Goal: Task Accomplishment & Management: Manage account settings

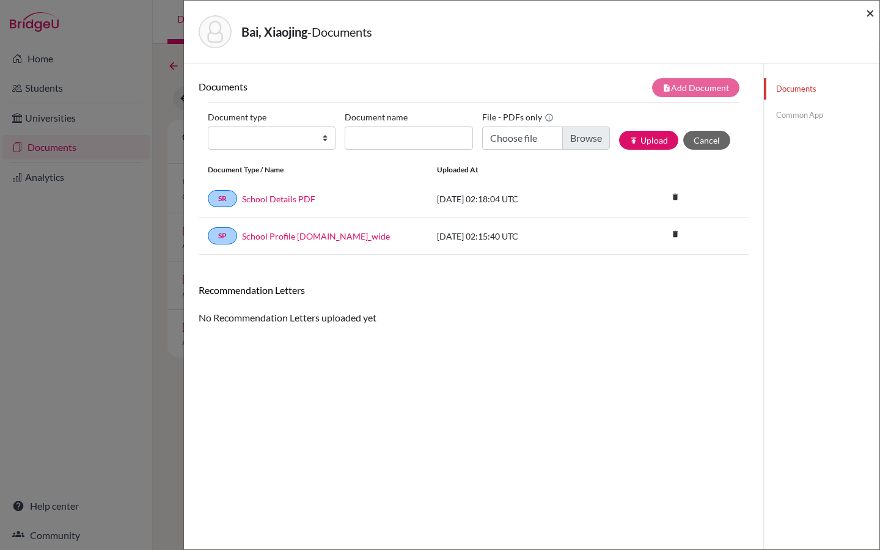
click at [871, 20] on span "×" at bounding box center [870, 13] width 9 height 18
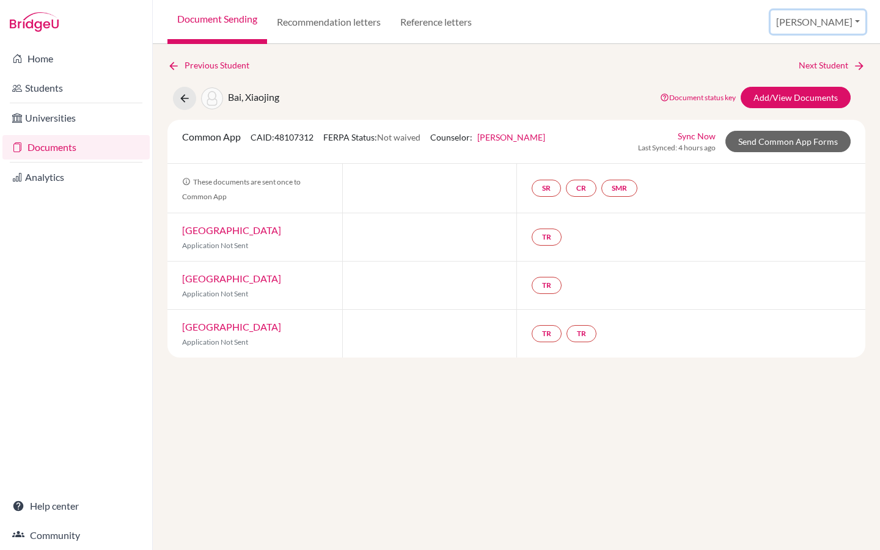
click at [842, 21] on button "[PERSON_NAME]" at bounding box center [818, 21] width 95 height 23
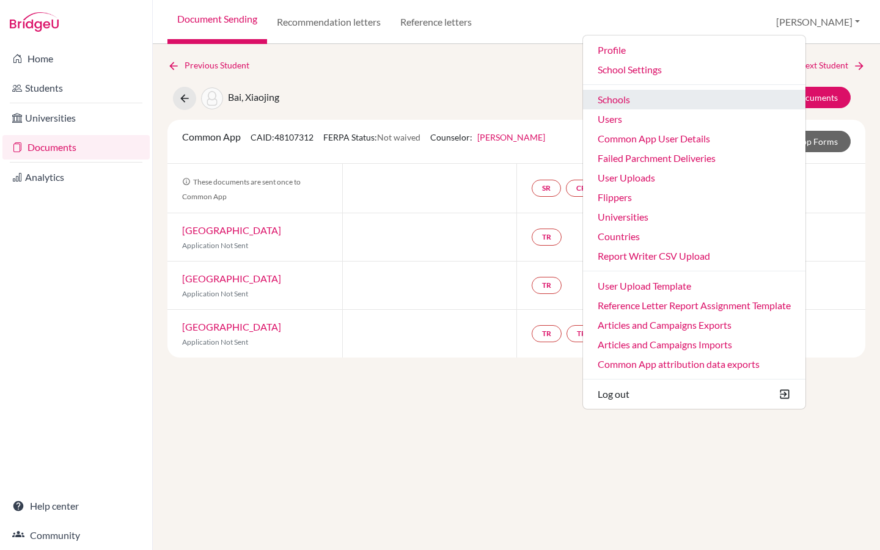
click at [698, 102] on link "Schools" at bounding box center [694, 100] width 222 height 20
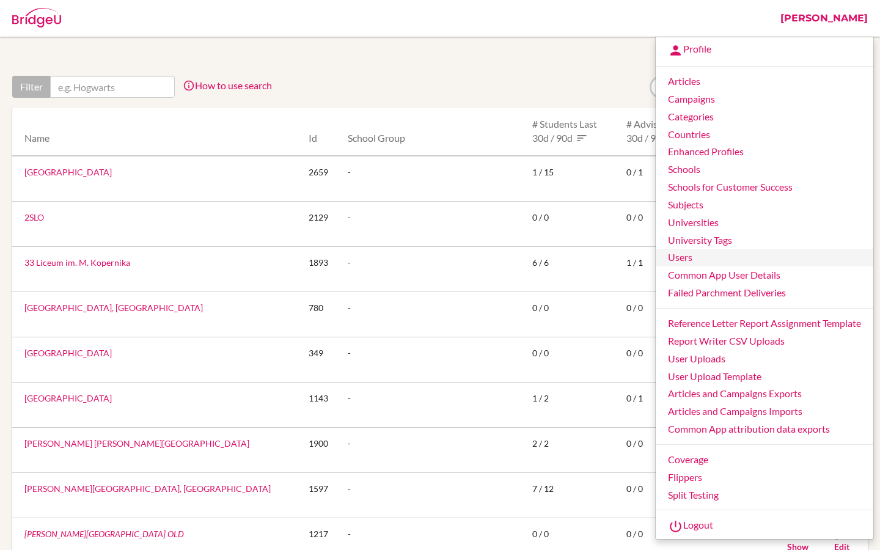
click at [674, 260] on link "Users" at bounding box center [765, 258] width 218 height 18
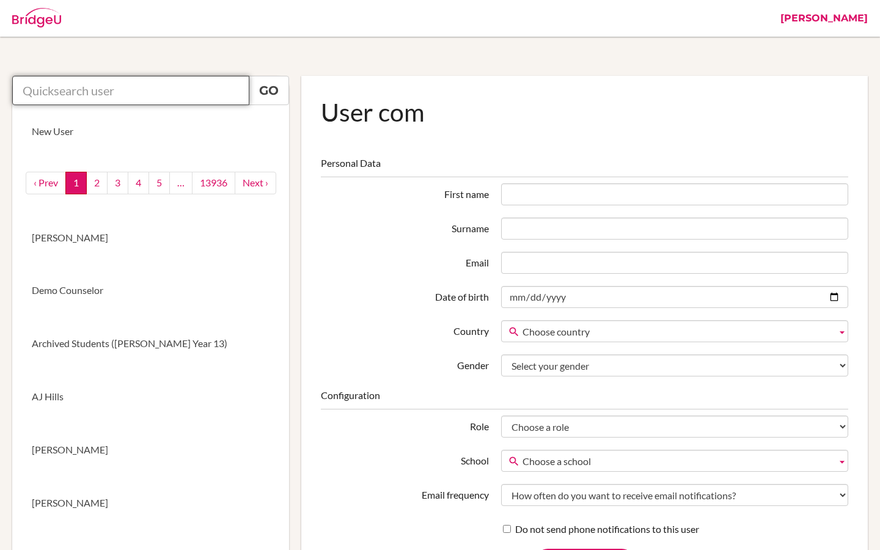
click at [175, 89] on input "text" at bounding box center [130, 90] width 237 height 29
paste input "counselor@tisa.az"
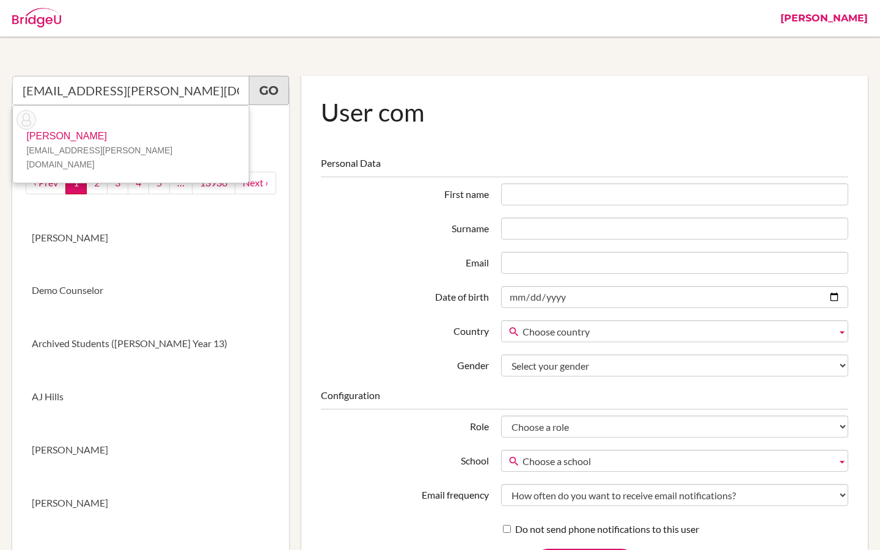
click at [271, 86] on link "Go" at bounding box center [269, 90] width 40 height 29
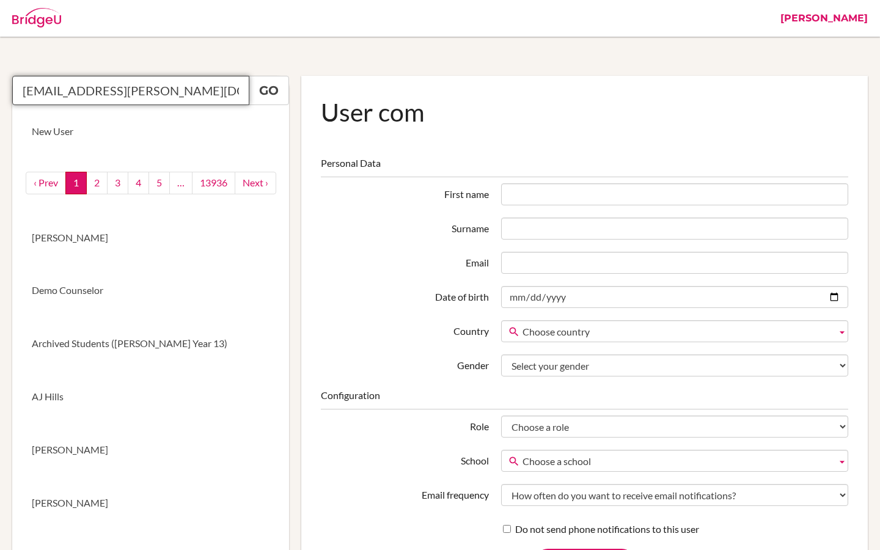
click at [162, 90] on input "counselor@tisa.az" at bounding box center [130, 90] width 237 height 29
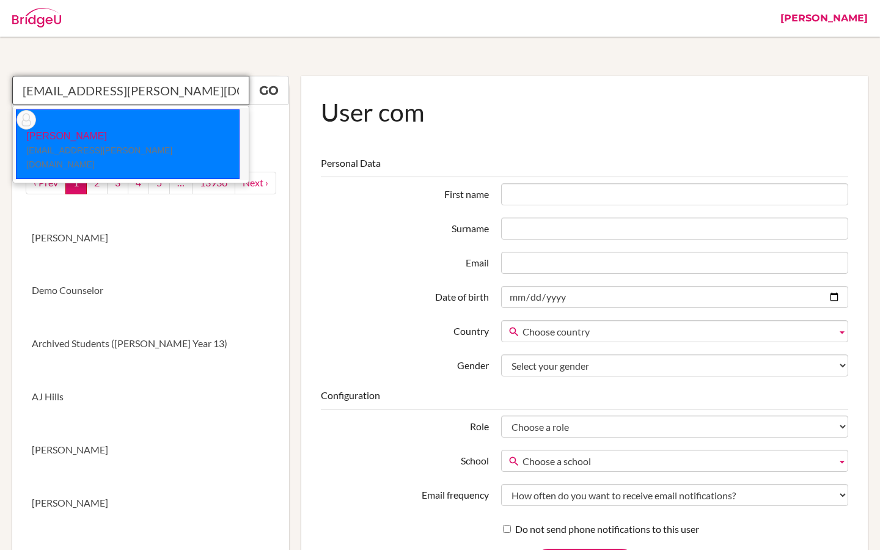
click at [92, 145] on small "counselor@tisa.az" at bounding box center [99, 157] width 146 height 24
type input "Sarah Borgerding"
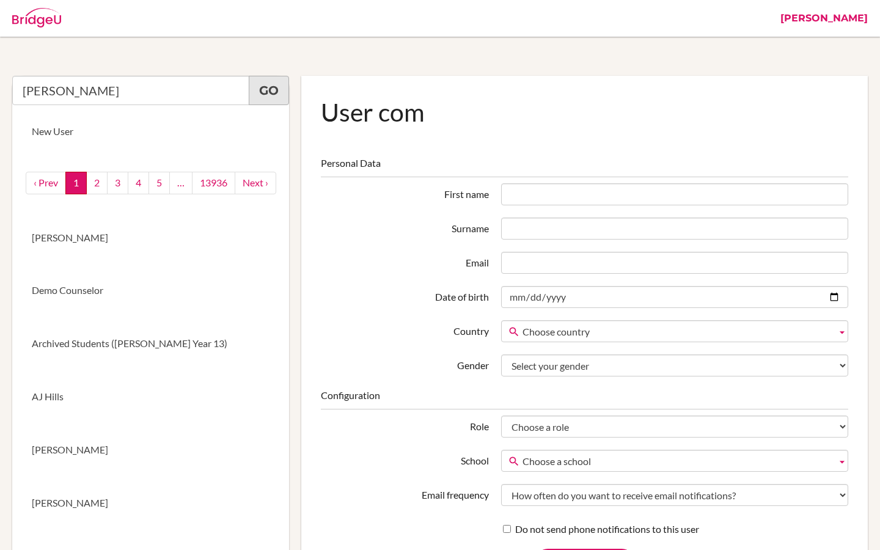
click at [288, 89] on link "Go" at bounding box center [269, 90] width 40 height 29
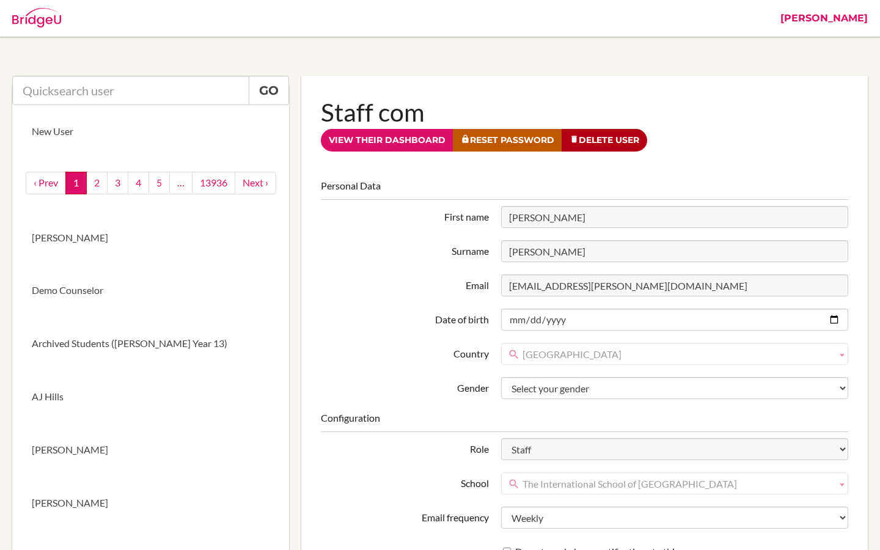
click at [861, 21] on link "[PERSON_NAME]" at bounding box center [824, 18] width 100 height 37
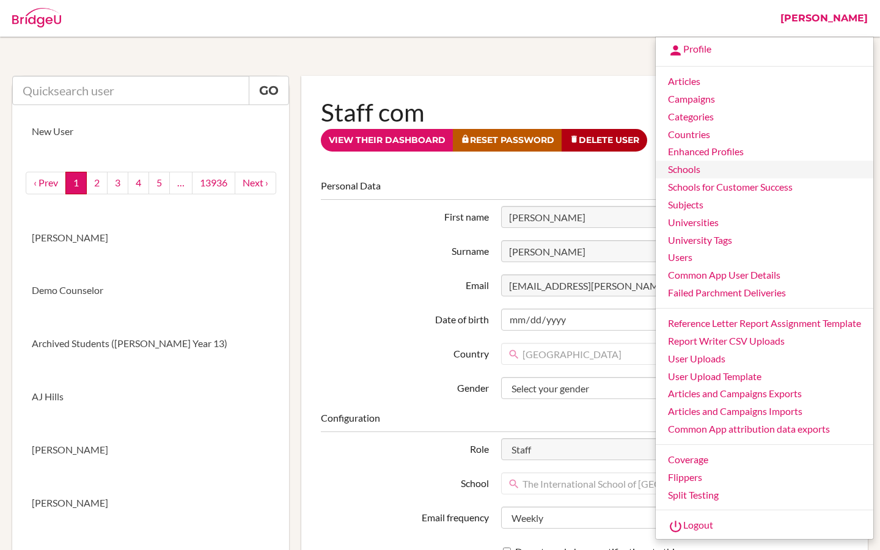
click at [702, 172] on link "Schools" at bounding box center [765, 170] width 218 height 18
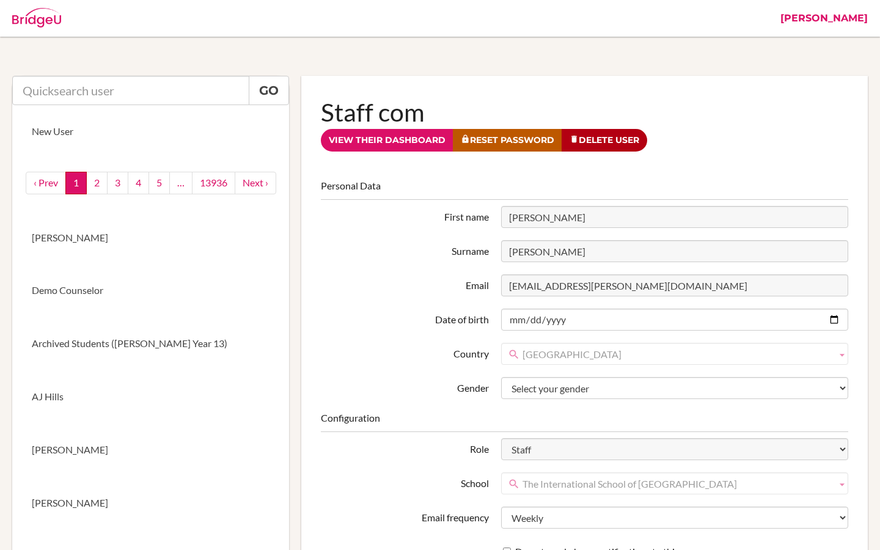
click at [850, 16] on link "[PERSON_NAME]" at bounding box center [824, 18] width 100 height 37
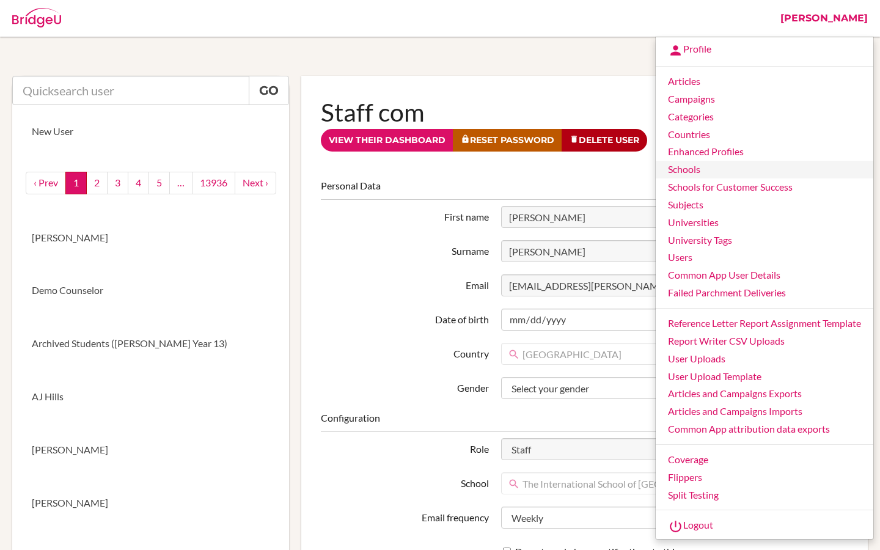
click at [676, 169] on link "Schools" at bounding box center [765, 170] width 218 height 18
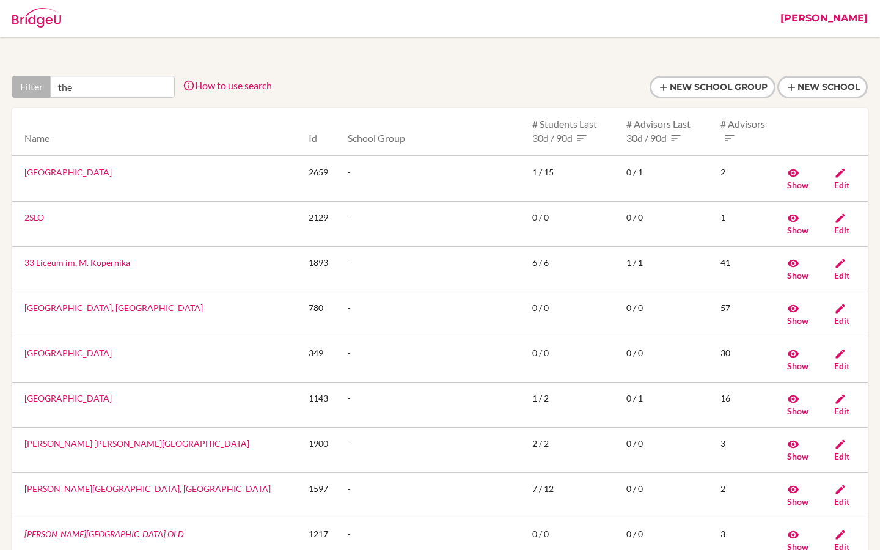
type input "the"
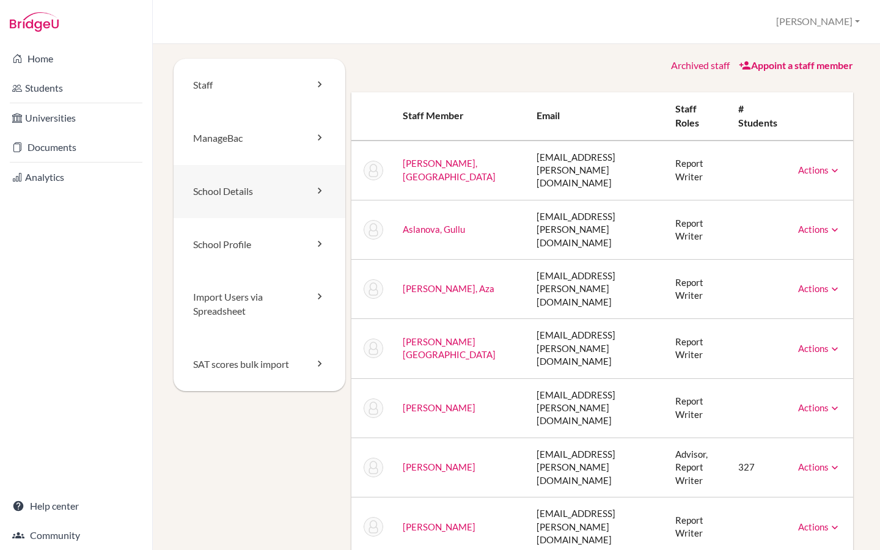
click at [235, 183] on link "School Details" at bounding box center [260, 191] width 172 height 53
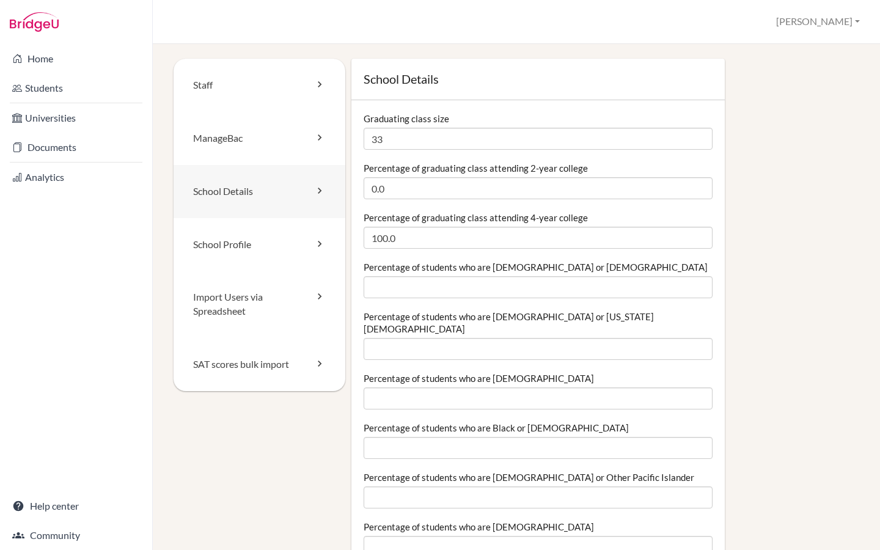
click at [246, 187] on link "School Details" at bounding box center [260, 191] width 172 height 53
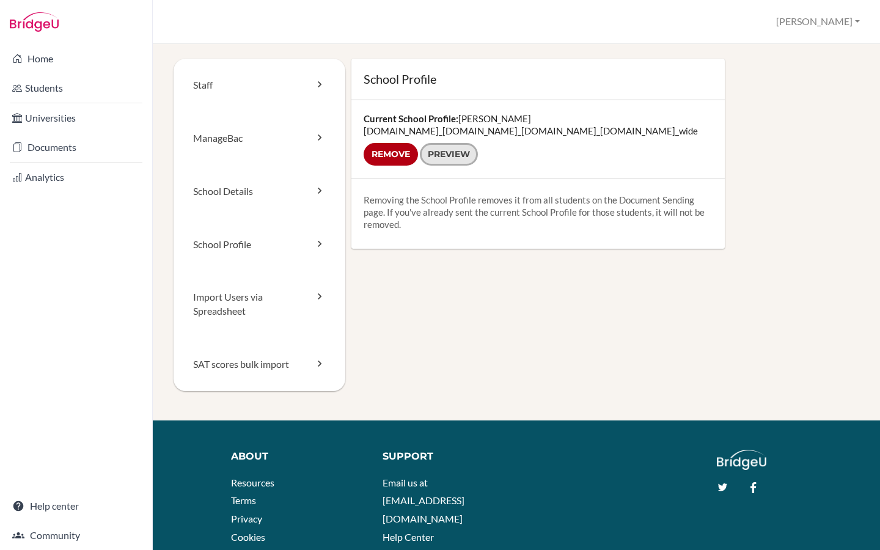
click at [456, 158] on link "Preview" at bounding box center [449, 154] width 58 height 23
click at [72, 87] on link "Students" at bounding box center [75, 88] width 147 height 24
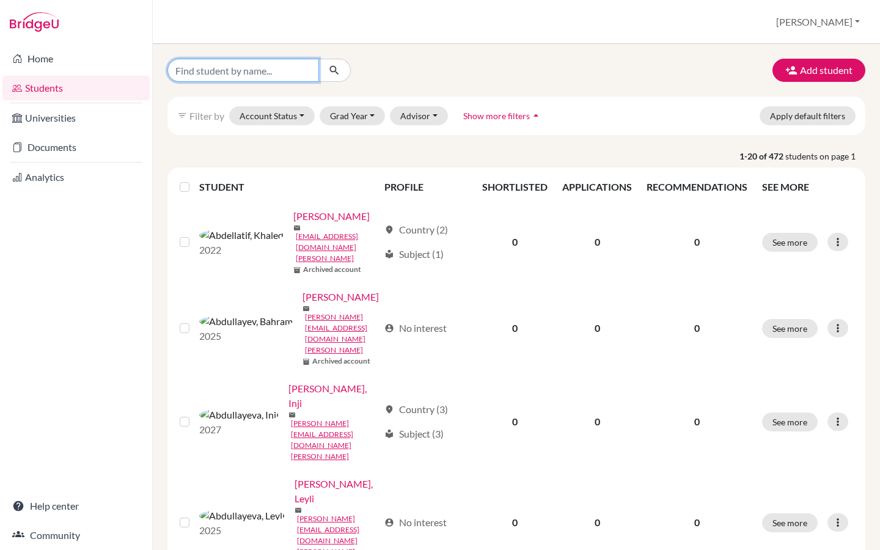
click at [263, 72] on input "Find student by name..." at bounding box center [243, 70] width 152 height 23
paste input "[GEOGRAPHIC_DATA]"
type input "[GEOGRAPHIC_DATA]"
drag, startPoint x: 257, startPoint y: 71, endPoint x: 110, endPoint y: 73, distance: 146.7
click at [110, 73] on div "Home Students Universities Documents Analytics Help center Community Students o…" at bounding box center [440, 275] width 880 height 550
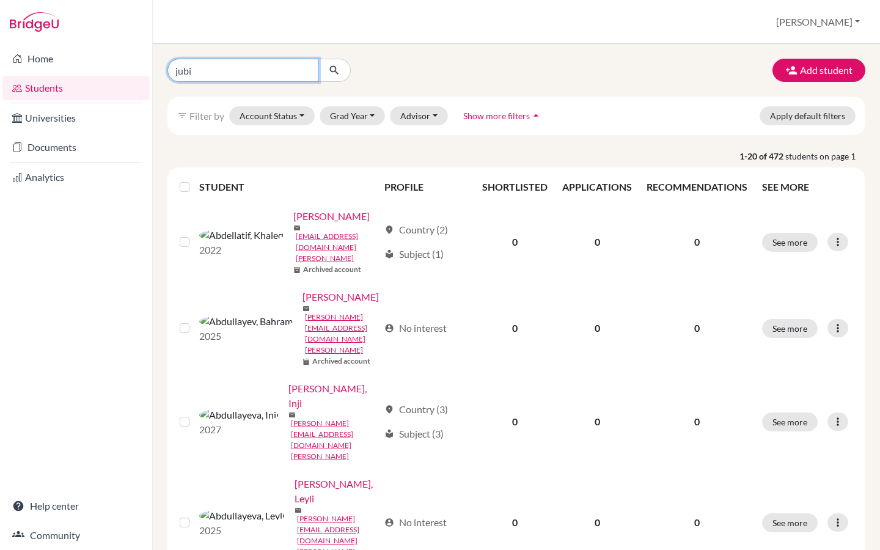
type input "jubin"
click button "submit" at bounding box center [334, 70] width 32 height 23
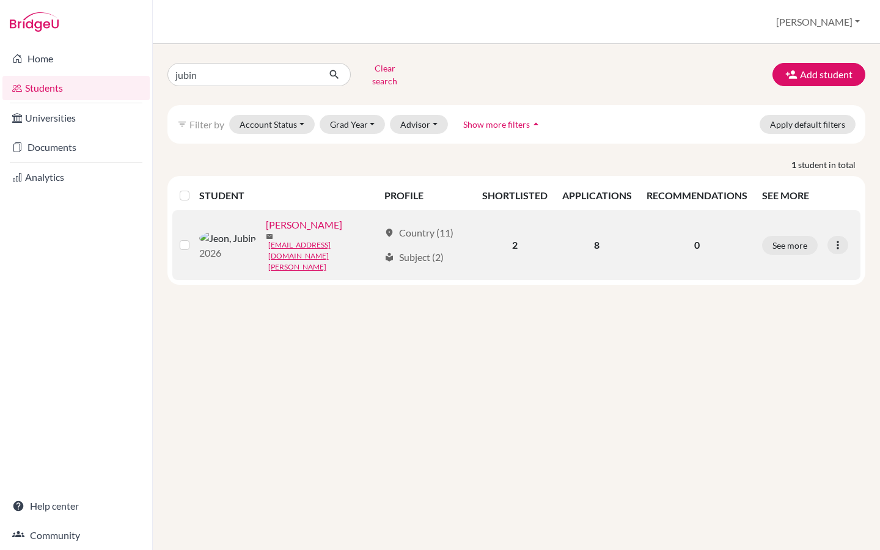
click at [266, 223] on link "Jeon, Jubin" at bounding box center [304, 225] width 76 height 15
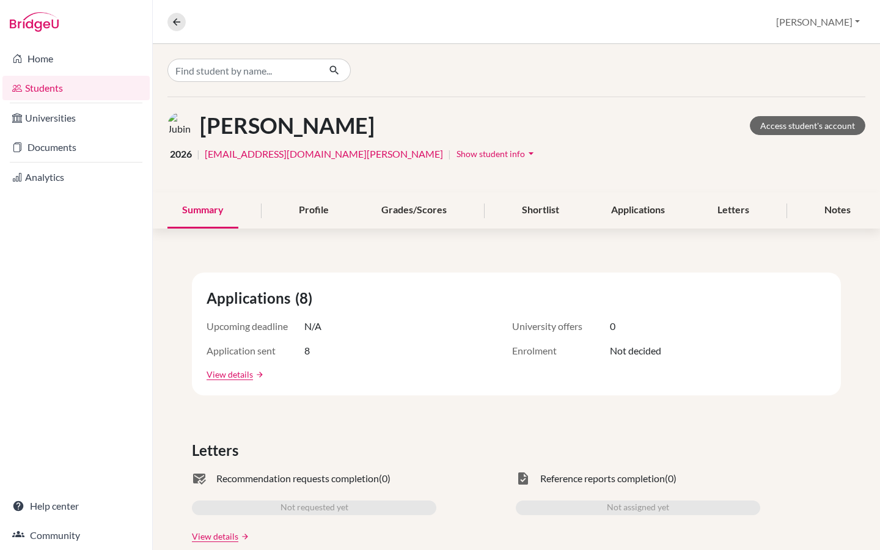
click at [456, 155] on span "Show student info" at bounding box center [490, 153] width 68 height 10
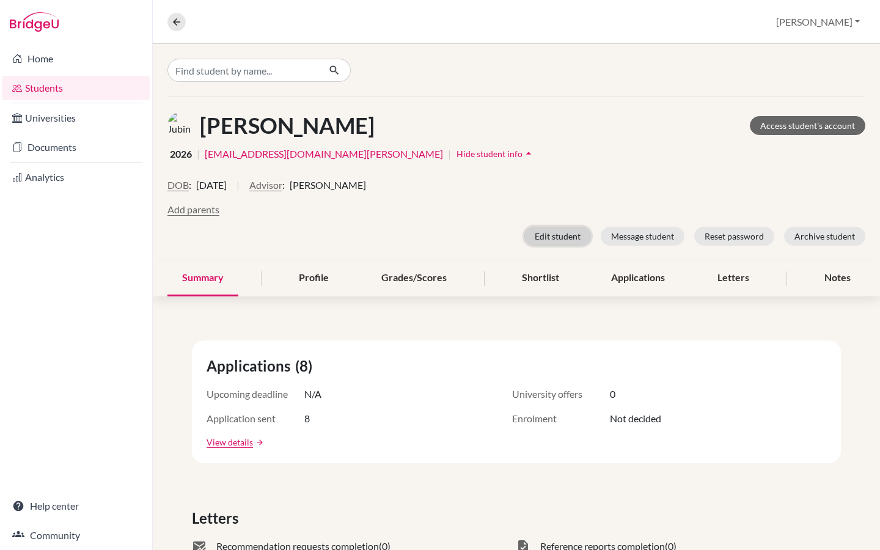
click at [566, 231] on button "Edit student" at bounding box center [557, 236] width 67 height 19
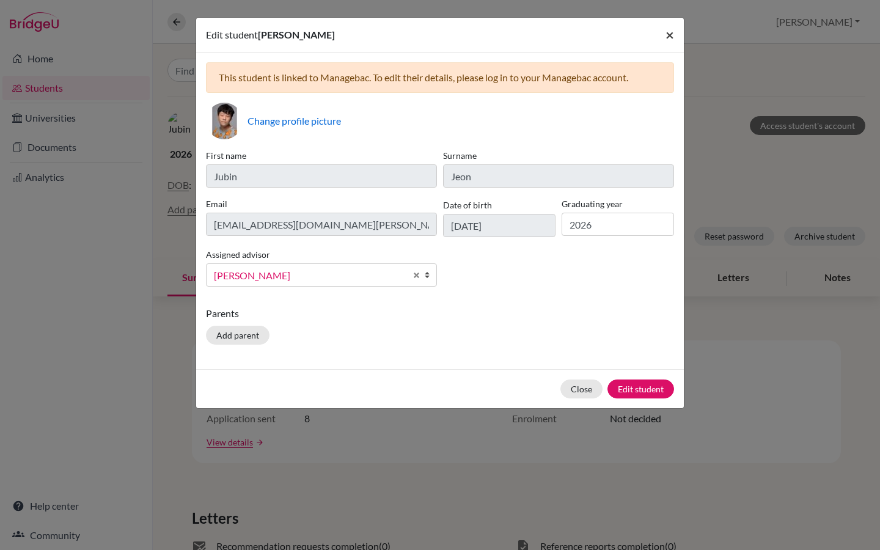
click at [670, 37] on span "×" at bounding box center [669, 35] width 9 height 18
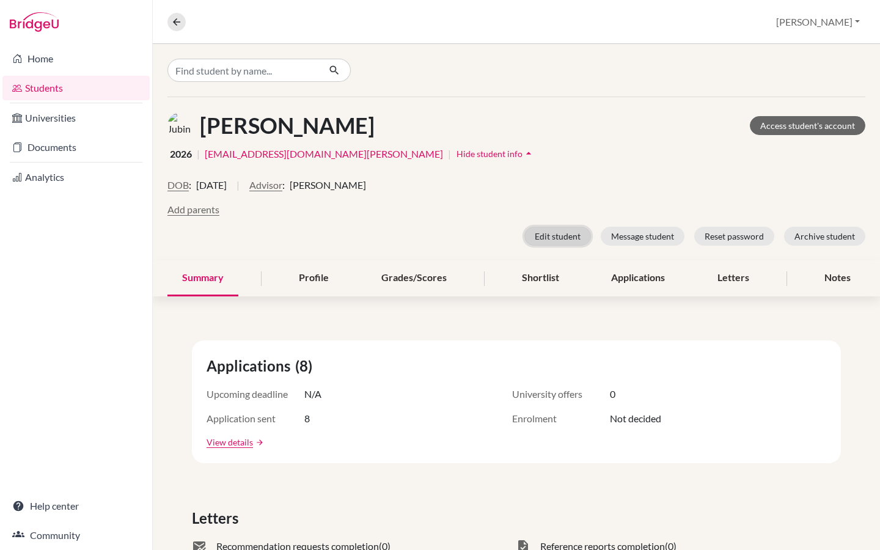
click at [557, 235] on button "Edit student" at bounding box center [557, 236] width 67 height 19
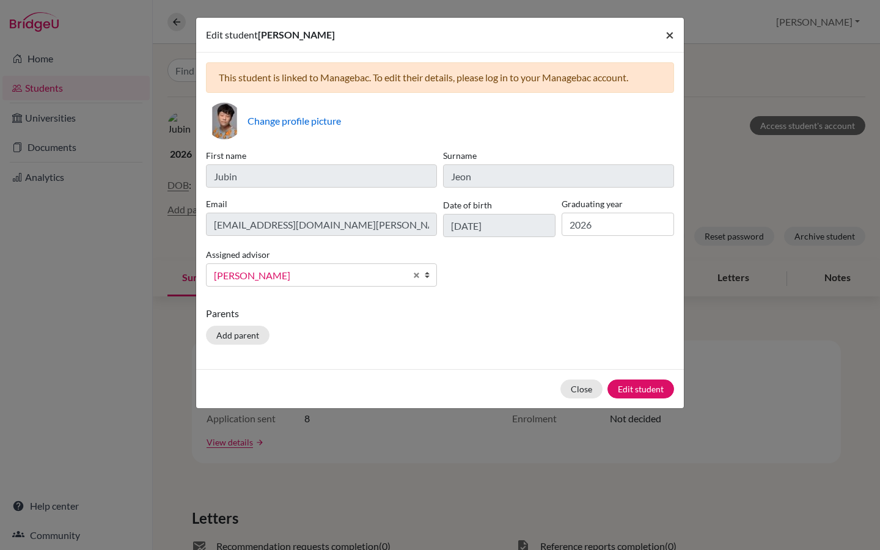
click at [671, 29] on span "×" at bounding box center [669, 35] width 9 height 18
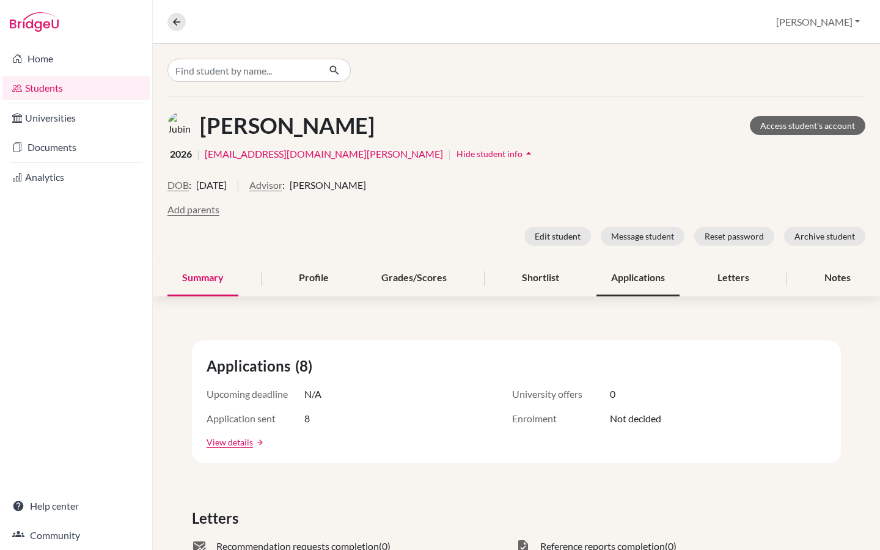
click at [656, 283] on div "Applications" at bounding box center [637, 278] width 83 height 36
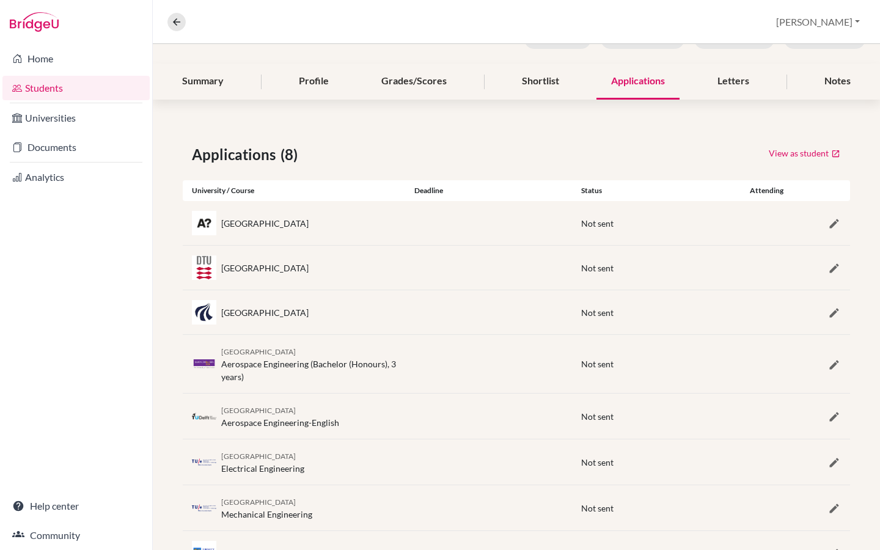
scroll to position [252, 0]
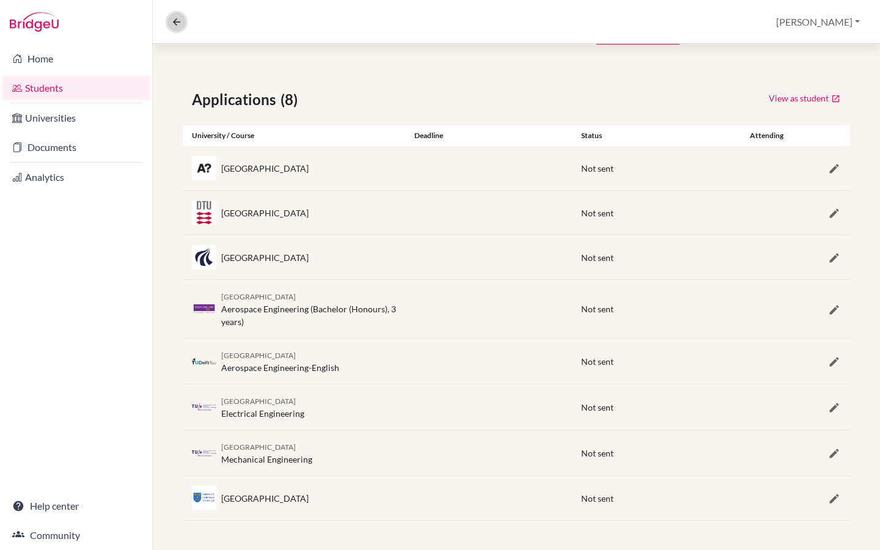
click at [174, 21] on icon at bounding box center [176, 21] width 11 height 11
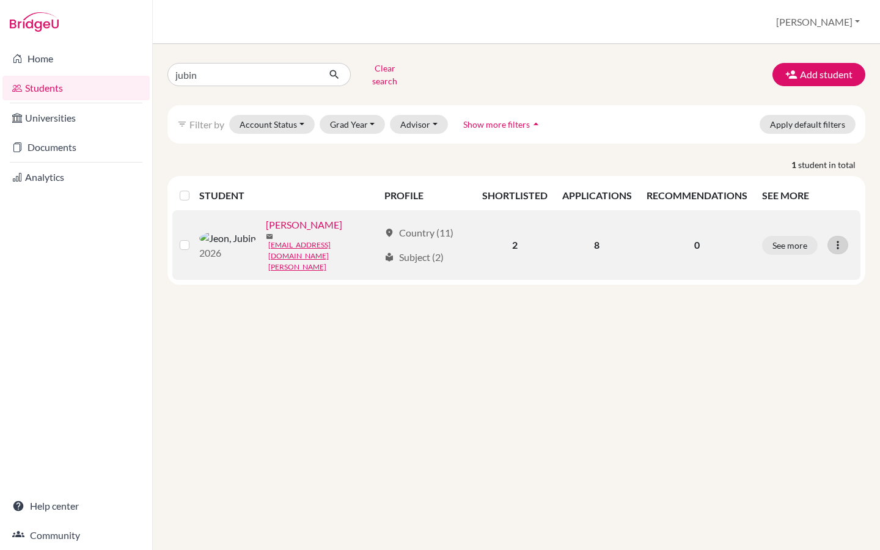
click at [843, 236] on div at bounding box center [837, 245] width 21 height 18
click at [801, 254] on button "Edit student" at bounding box center [784, 263] width 97 height 20
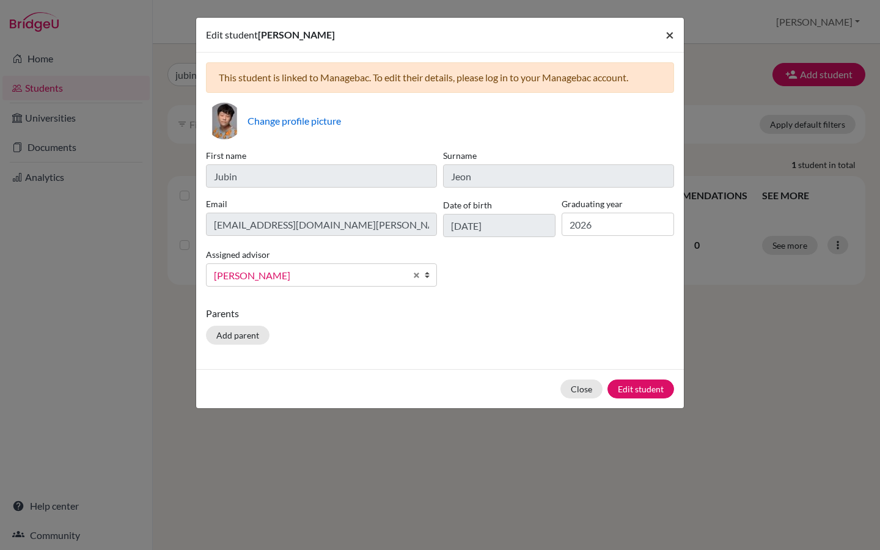
click at [667, 38] on span "×" at bounding box center [669, 35] width 9 height 18
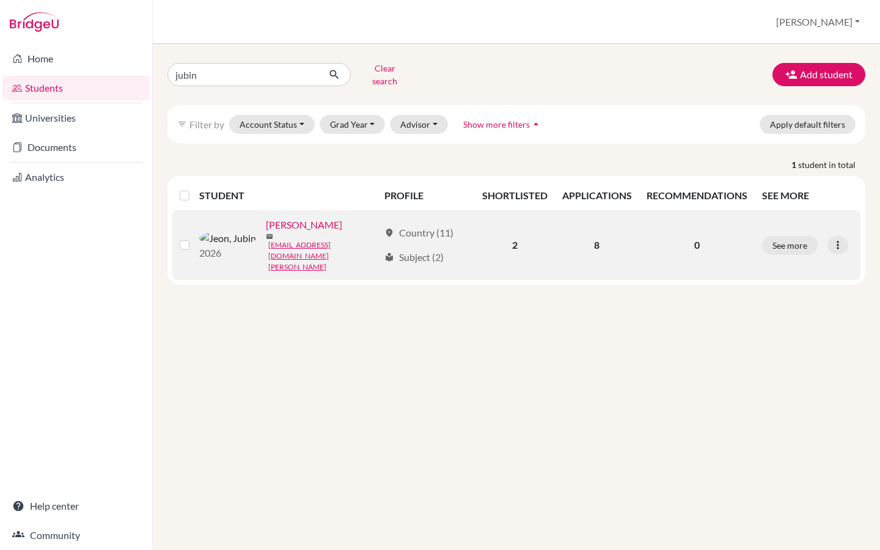
click at [277, 219] on link "Jeon, Jubin" at bounding box center [304, 225] width 76 height 15
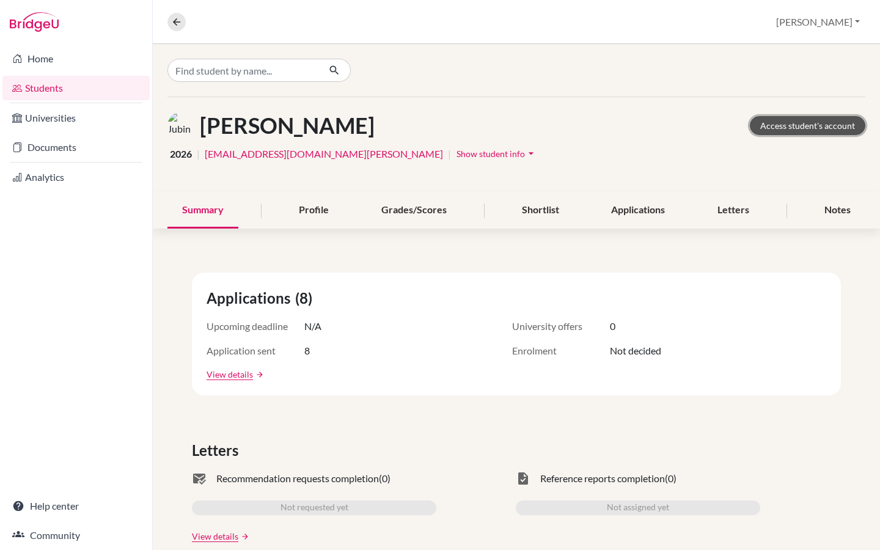
click at [825, 123] on link "Access student's account" at bounding box center [807, 125] width 115 height 19
click at [782, 123] on link "Access student's account" at bounding box center [807, 125] width 115 height 19
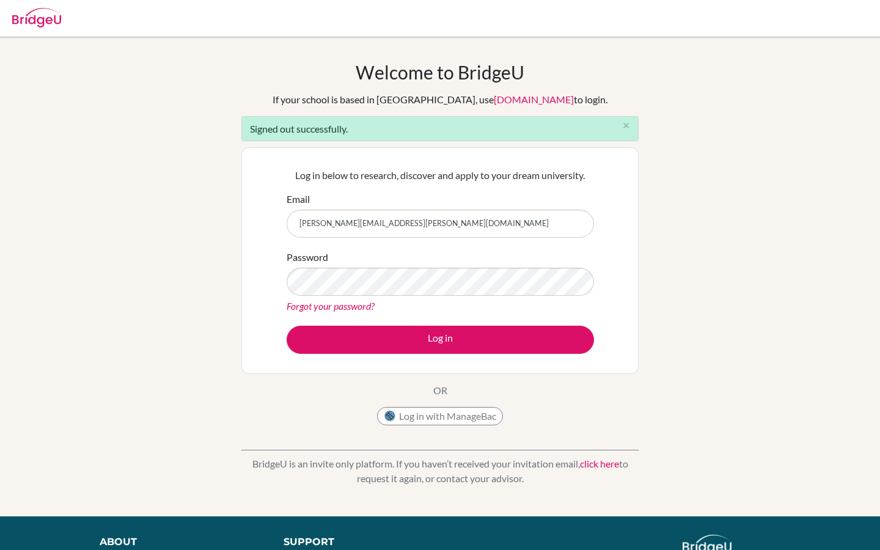
type input "[PERSON_NAME][EMAIL_ADDRESS][PERSON_NAME][DOMAIN_NAME]"
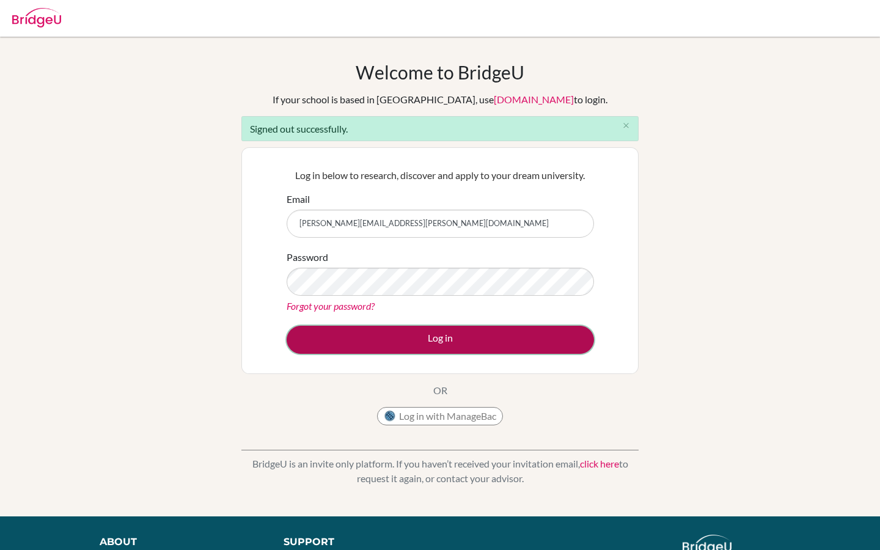
click at [458, 346] on button "Log in" at bounding box center [440, 340] width 307 height 28
